Goal: Task Accomplishment & Management: Complete application form

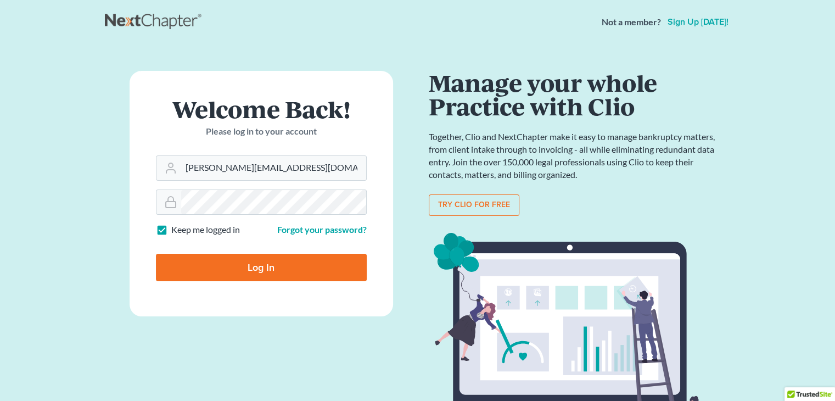
click at [259, 262] on input "Log In" at bounding box center [261, 267] width 211 height 27
type input "Thinking..."
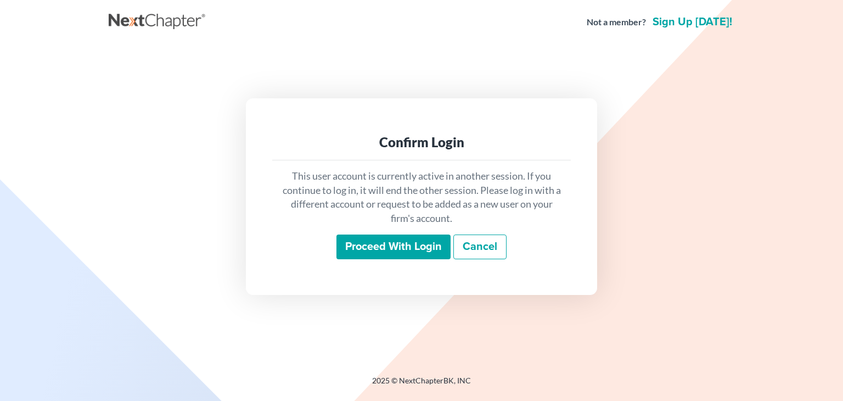
click at [400, 245] on input "Proceed with login" at bounding box center [394, 246] width 114 height 25
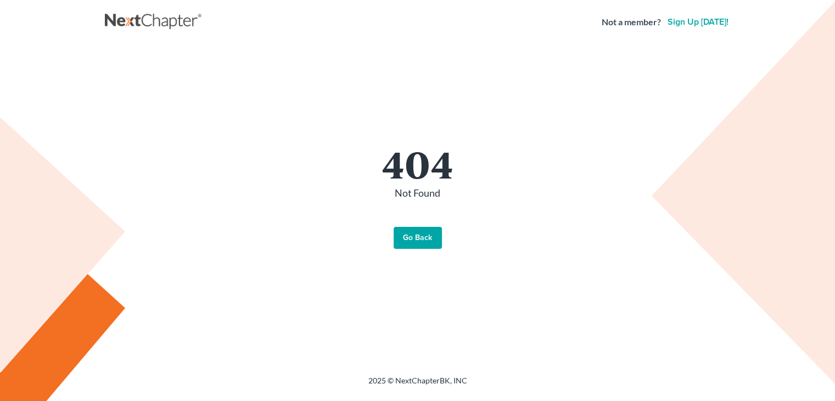
click at [416, 236] on link "Go Back" at bounding box center [418, 238] width 48 height 22
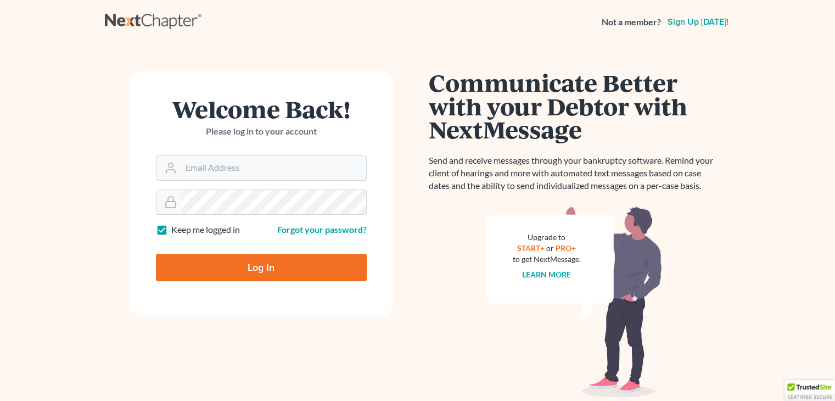
type input "ceron@paralegalasaservice.com"
click at [253, 272] on input "Log In" at bounding box center [261, 267] width 211 height 27
type input "Thinking..."
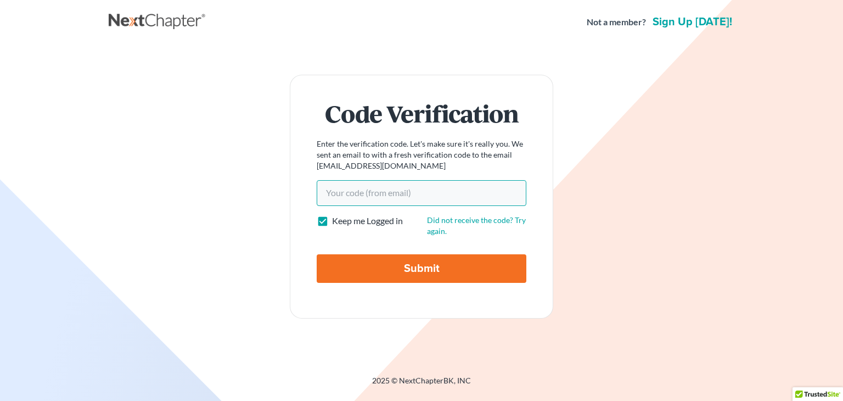
click at [359, 201] on input "Your code(from email)" at bounding box center [422, 192] width 210 height 25
click at [347, 196] on input "Your code(from email)" at bounding box center [422, 192] width 210 height 25
paste input "df9ef4"
type input "df9ef4"
click at [335, 268] on input "Submit" at bounding box center [422, 268] width 210 height 29
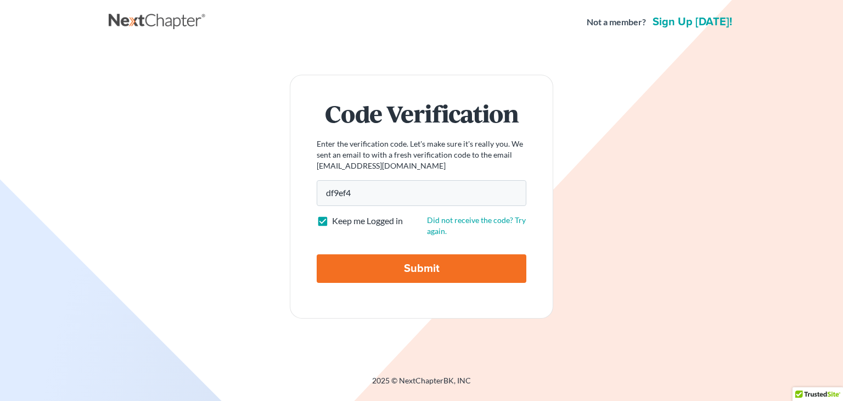
type input "Thinking..."
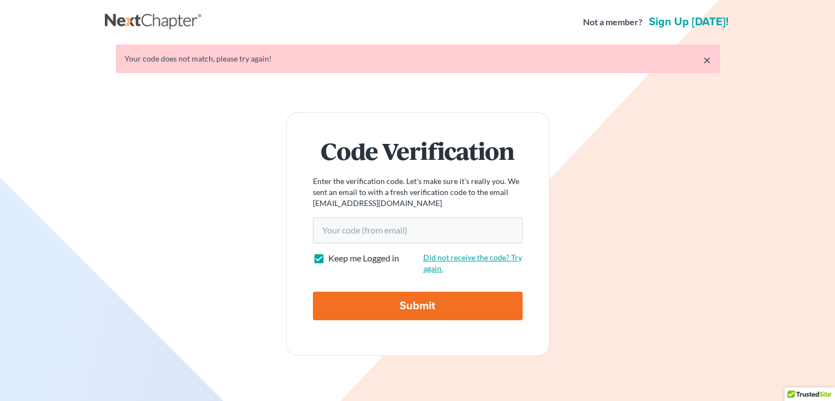
click at [450, 259] on link "Did not receive the code? Try again." at bounding box center [472, 263] width 99 height 20
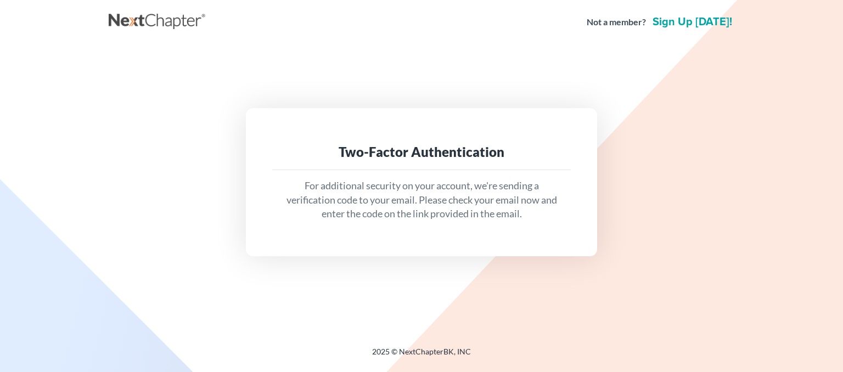
click at [712, 25] on link "Sign up [DATE]!" at bounding box center [693, 21] width 84 height 11
